Goal: Task Accomplishment & Management: Manage account settings

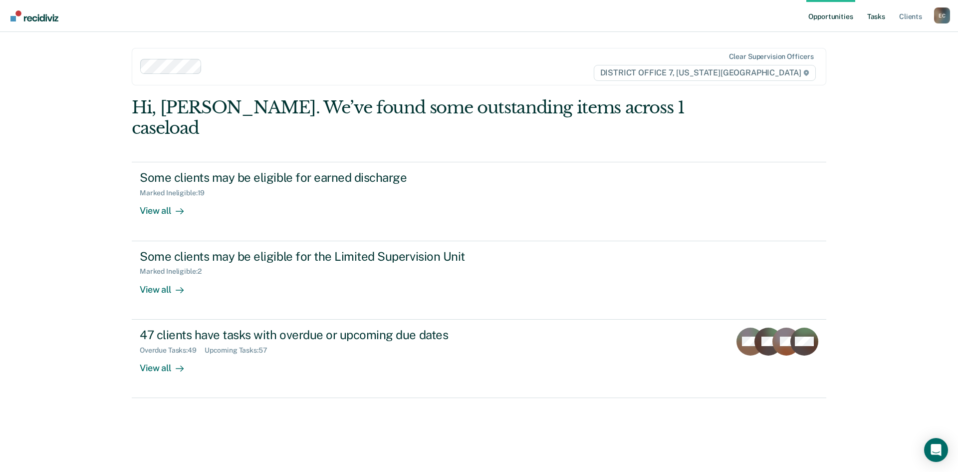
click at [882, 19] on link "Tasks" at bounding box center [876, 16] width 22 height 32
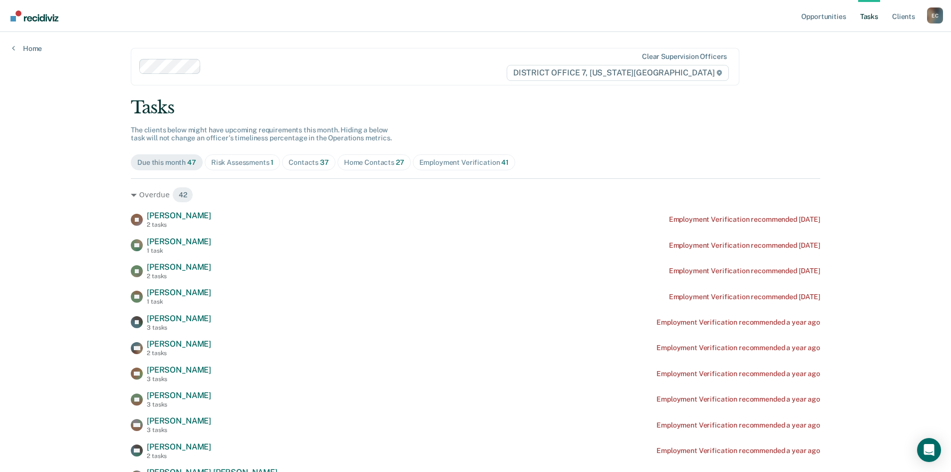
click at [369, 163] on div "Home Contacts 27" at bounding box center [374, 162] width 60 height 8
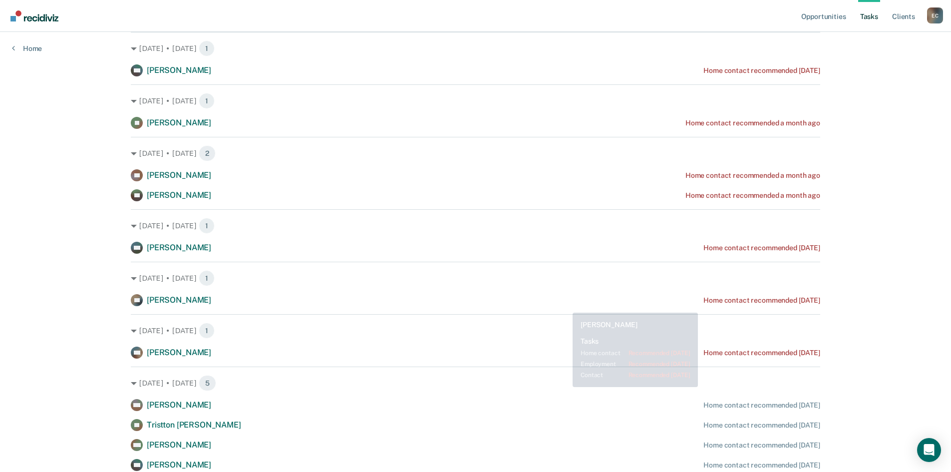
scroll to position [150, 0]
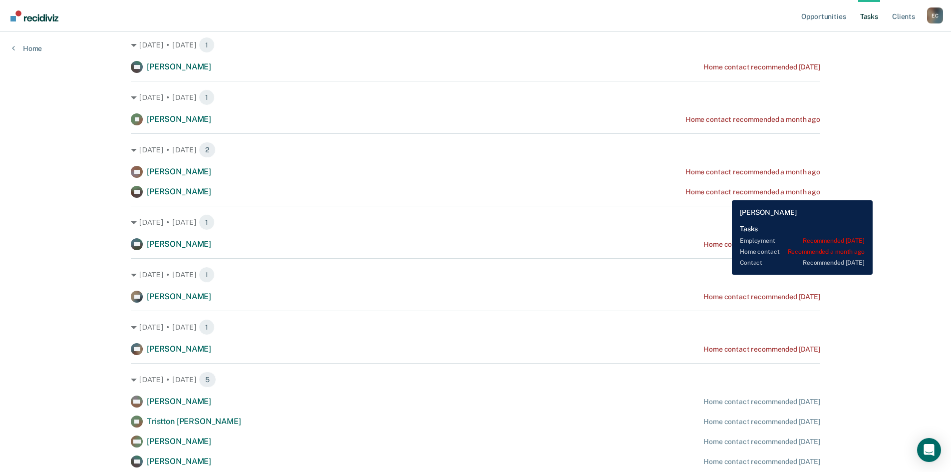
click at [724, 193] on div "Home contact recommended a month ago" at bounding box center [752, 192] width 135 height 8
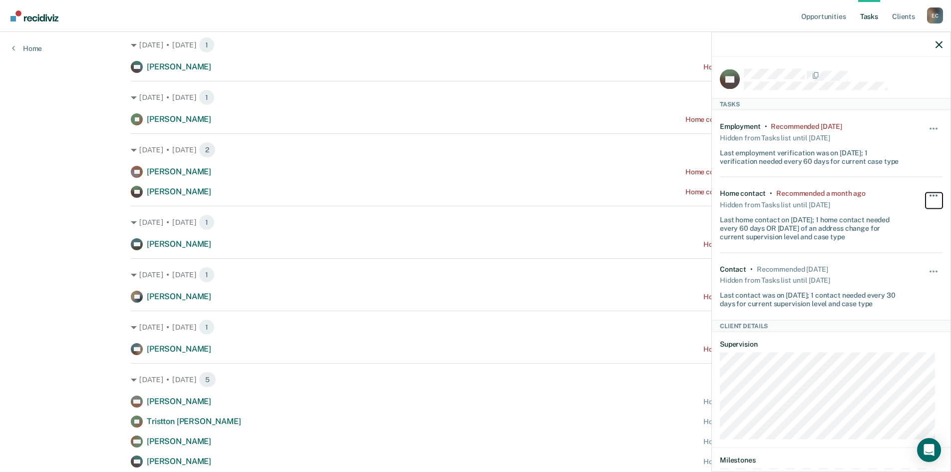
click at [925, 193] on button "button" at bounding box center [933, 201] width 17 height 16
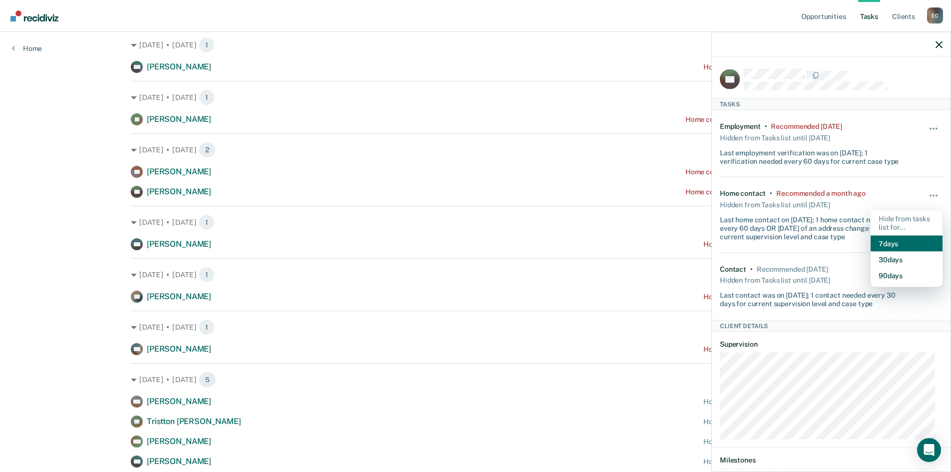
click at [901, 242] on button "7 days" at bounding box center [906, 243] width 72 height 16
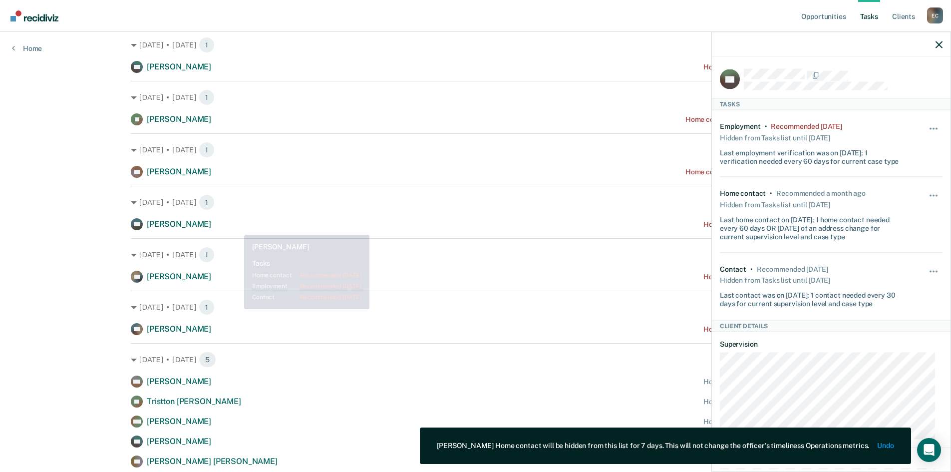
click at [240, 226] on div "SW [PERSON_NAME] Home contact recommended [DATE]" at bounding box center [475, 224] width 689 height 12
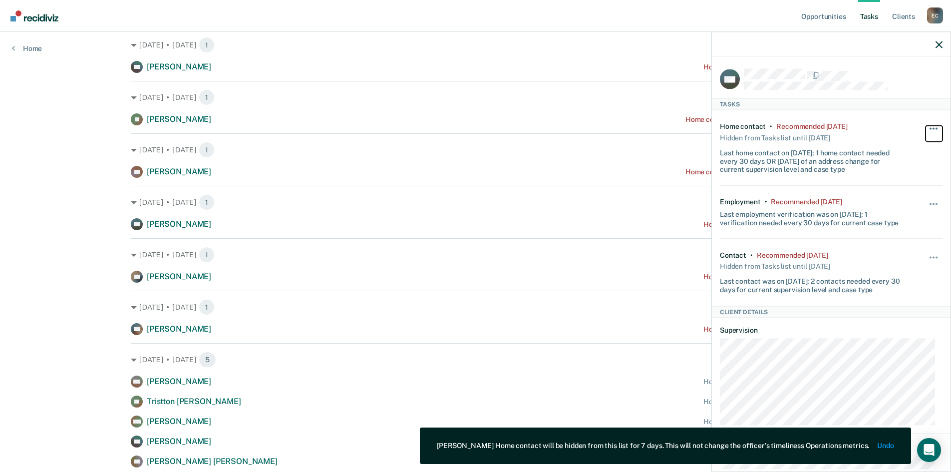
click at [925, 126] on button "button" at bounding box center [933, 133] width 17 height 16
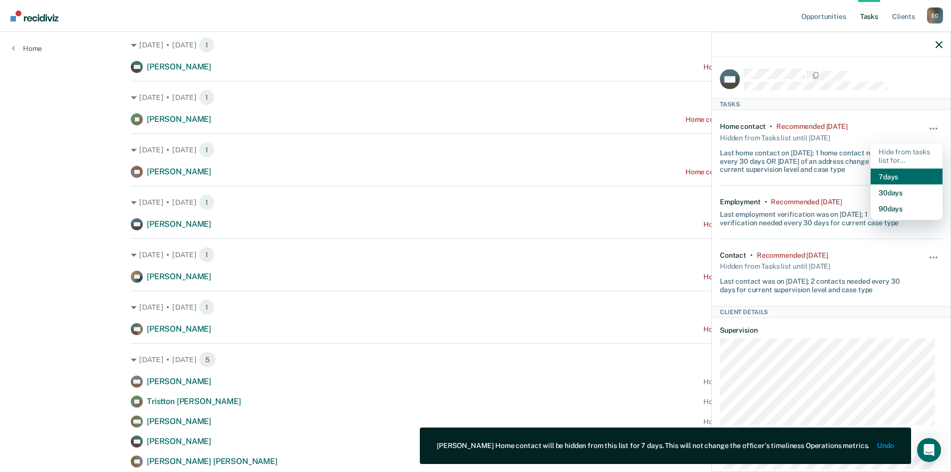
click at [891, 175] on button "7 days" at bounding box center [906, 176] width 72 height 16
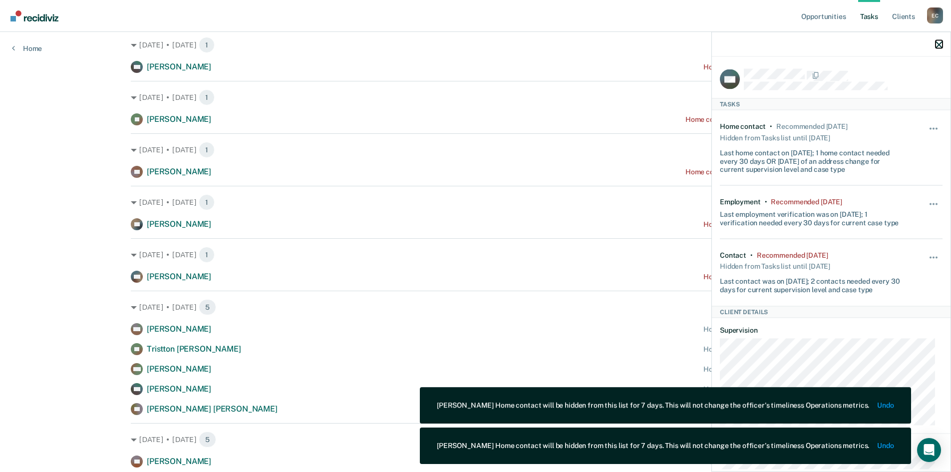
click at [937, 45] on icon "button" at bounding box center [938, 44] width 7 height 7
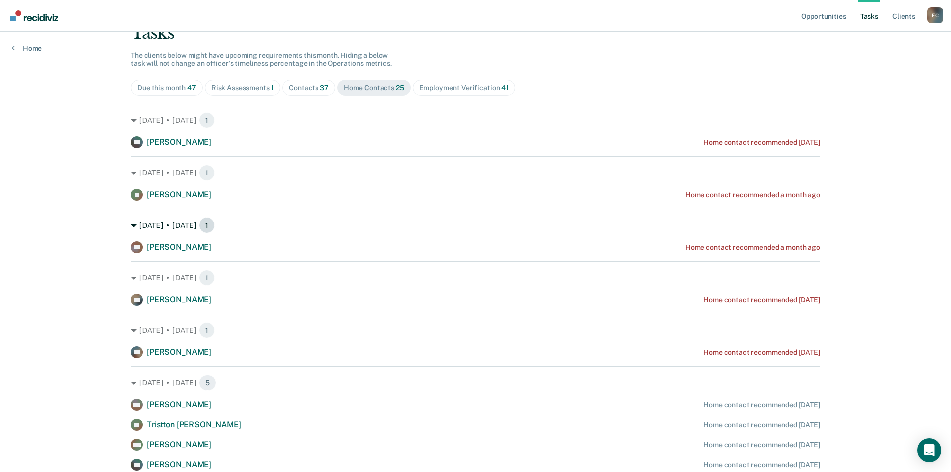
scroll to position [0, 0]
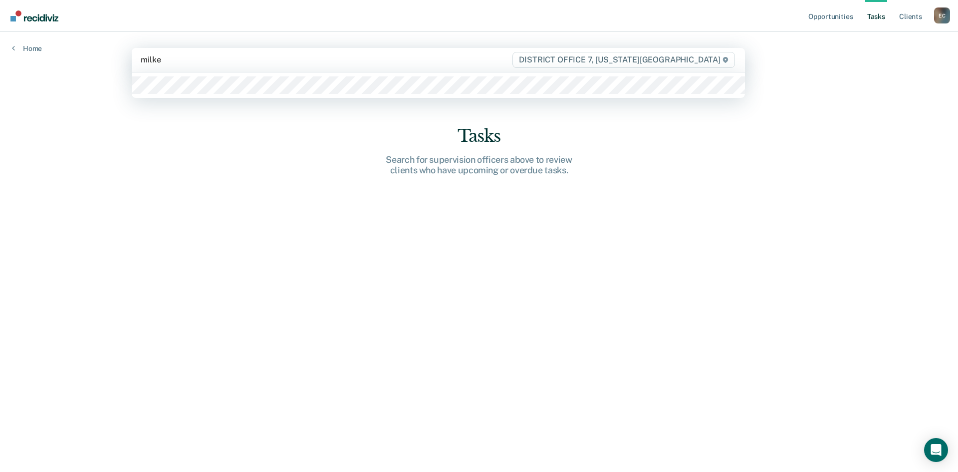
type input "[PERSON_NAME]"
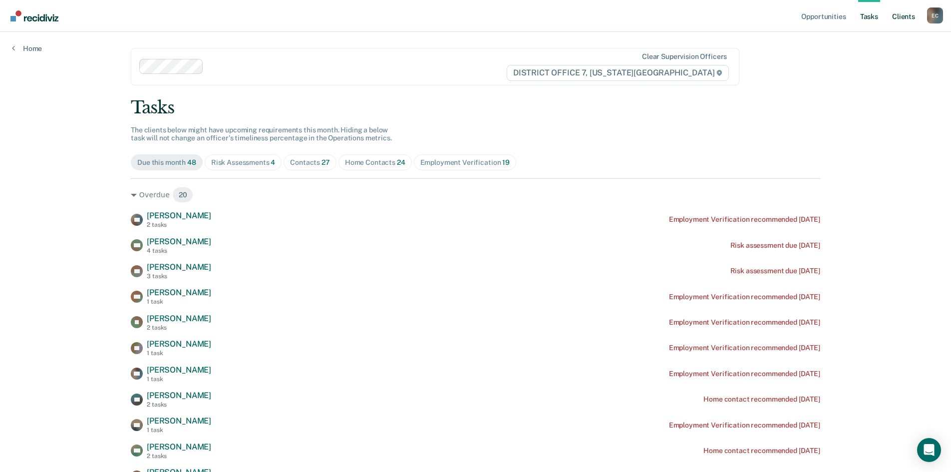
click at [903, 13] on link "Client s" at bounding box center [903, 16] width 27 height 32
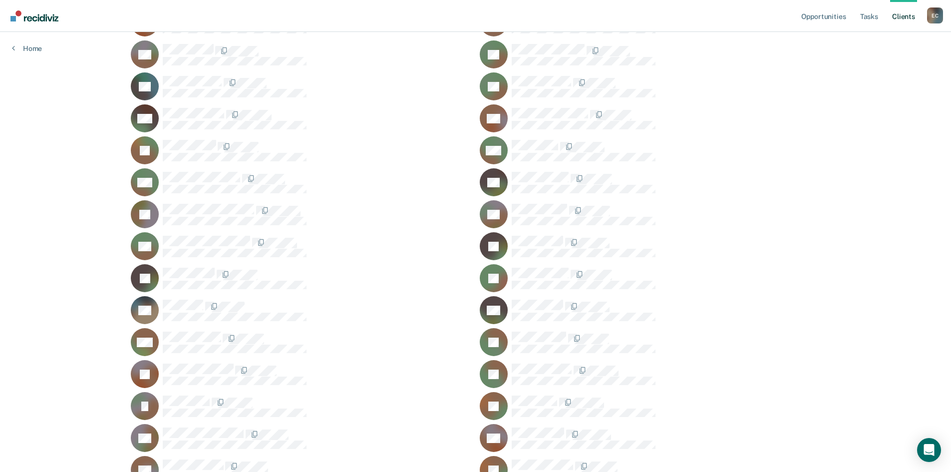
scroll to position [250, 0]
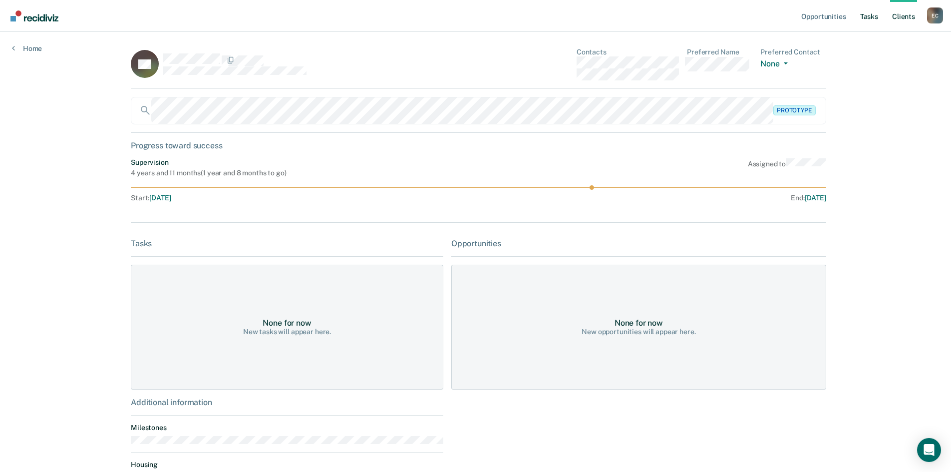
click at [862, 19] on link "Tasks" at bounding box center [869, 16] width 22 height 32
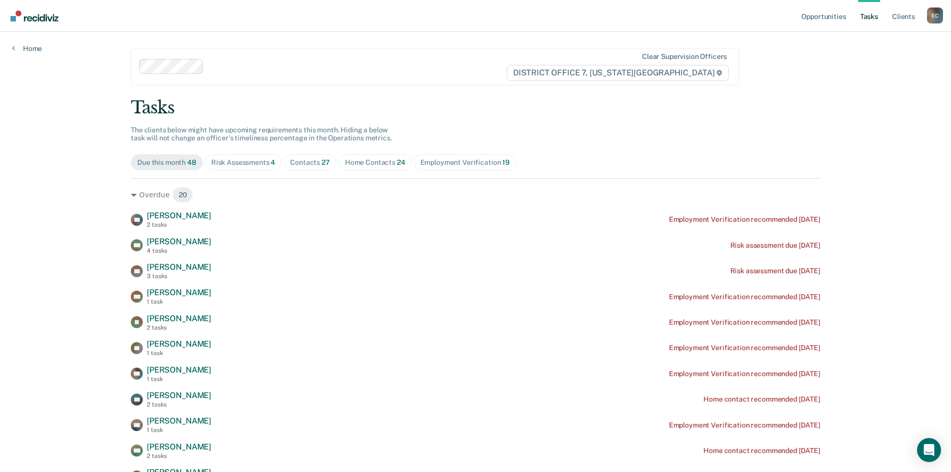
click at [306, 160] on div "Contacts 27" at bounding box center [310, 162] width 40 height 8
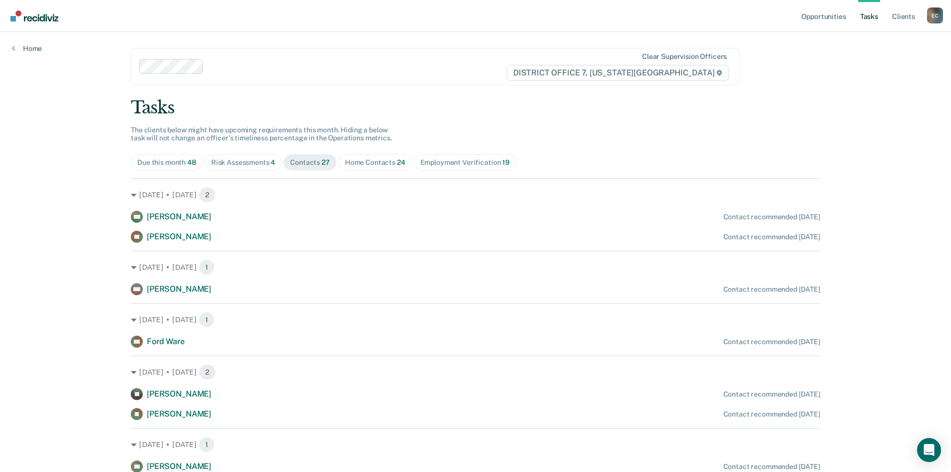
click at [360, 163] on div "Home Contacts 24" at bounding box center [375, 162] width 60 height 8
